Goal: Navigation & Orientation: Find specific page/section

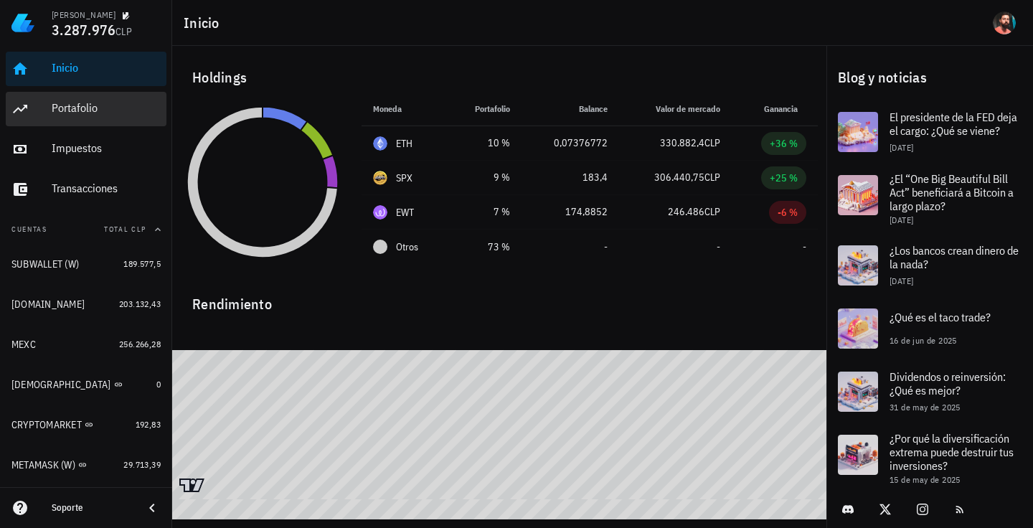
click at [96, 110] on div "Portafolio" at bounding box center [106, 108] width 109 height 14
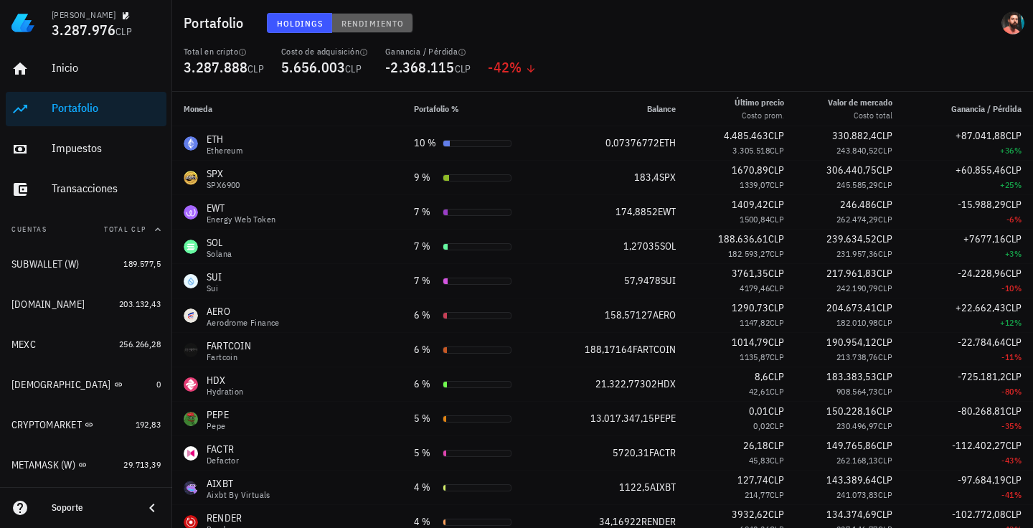
click at [377, 22] on span "Rendimiento" at bounding box center [372, 23] width 63 height 11
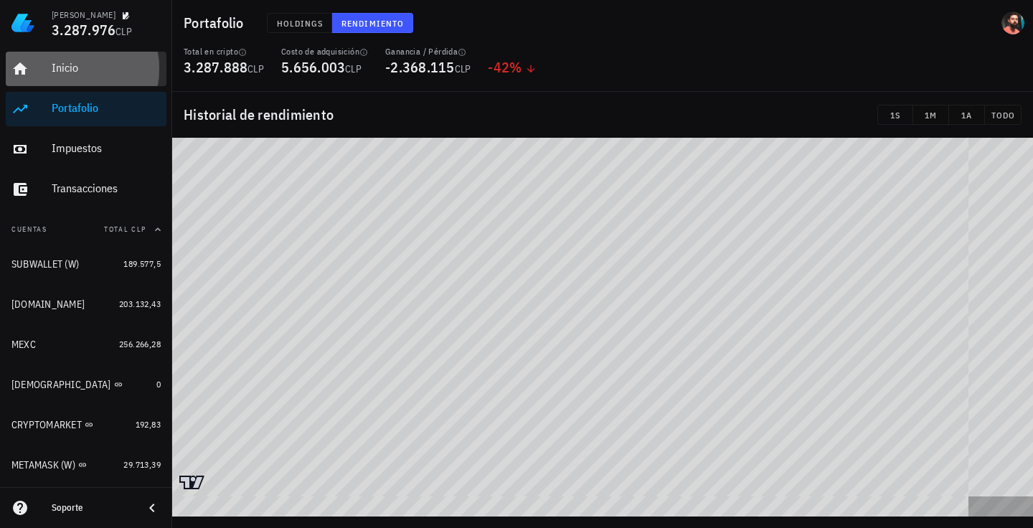
click at [110, 74] on div "Inicio" at bounding box center [106, 68] width 109 height 14
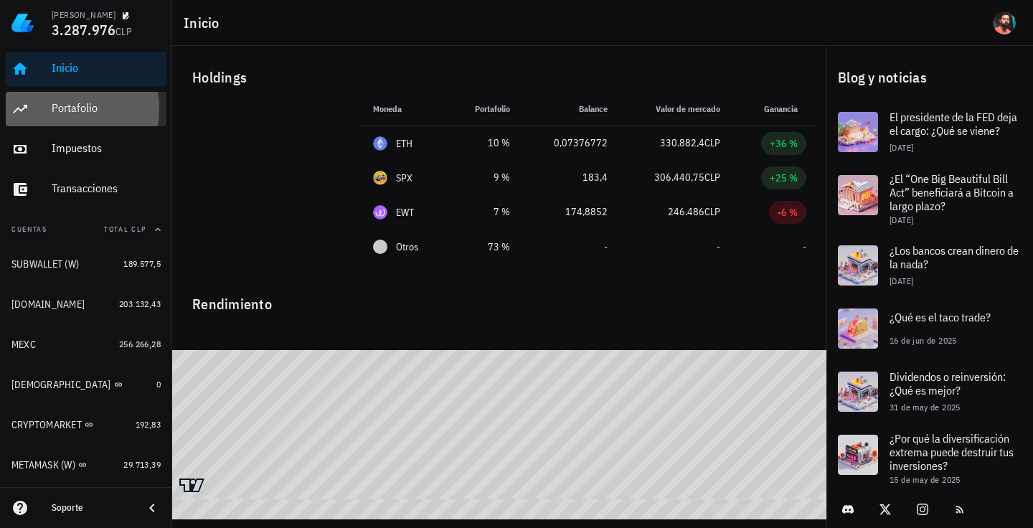
click at [106, 100] on div "Portafolio" at bounding box center [106, 109] width 109 height 32
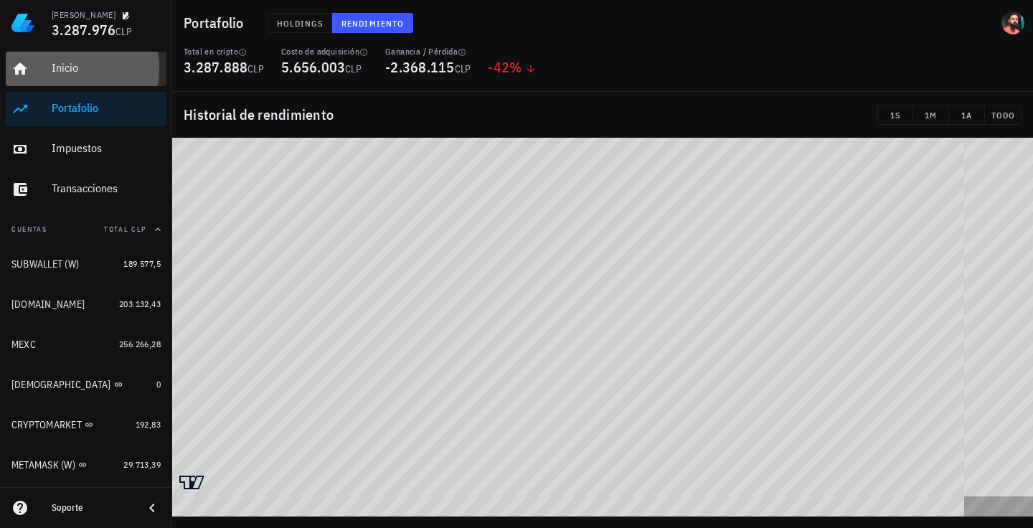
click at [98, 67] on div "Inicio" at bounding box center [106, 68] width 109 height 14
